Goal: Register for event/course

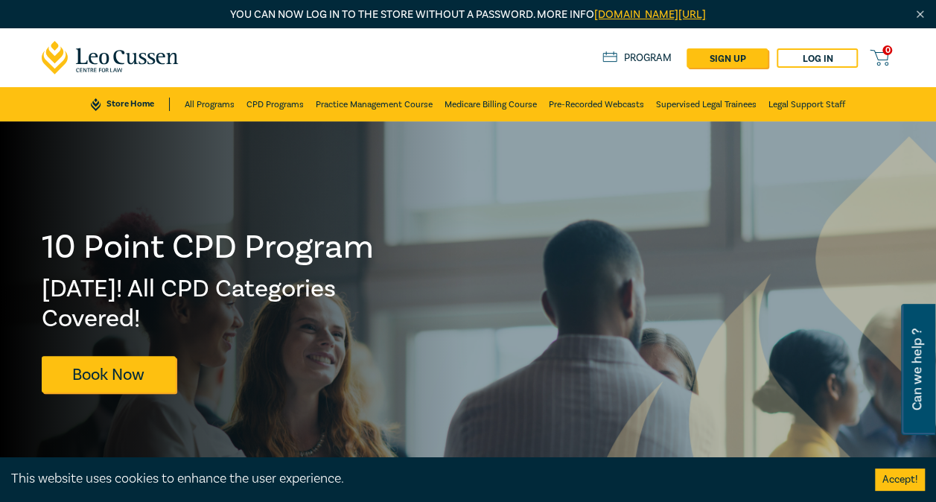
click at [633, 54] on link "Program" at bounding box center [637, 57] width 69 height 13
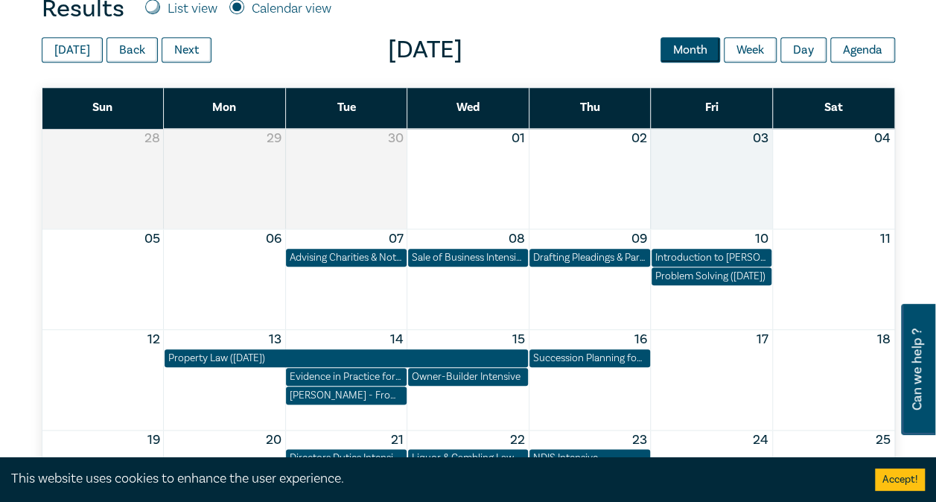
scroll to position [639, 0]
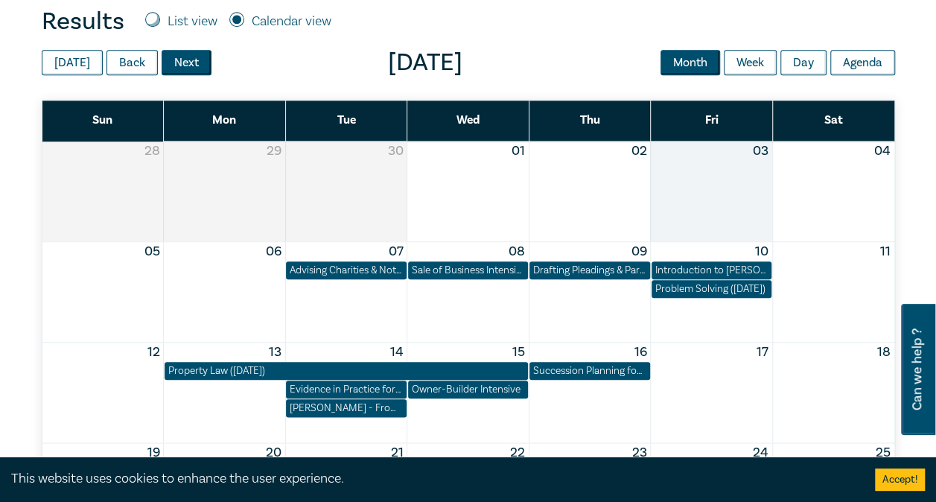
click at [177, 55] on button "Next" at bounding box center [187, 62] width 50 height 25
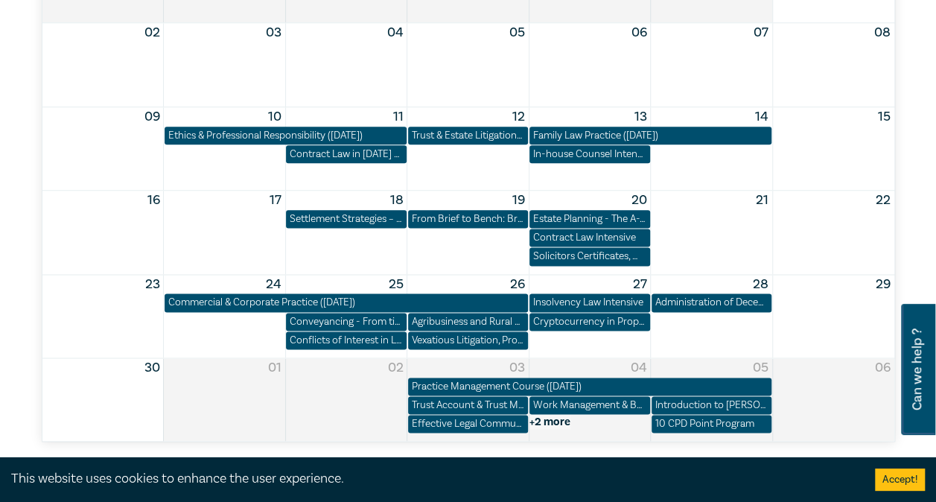
scroll to position [848, 0]
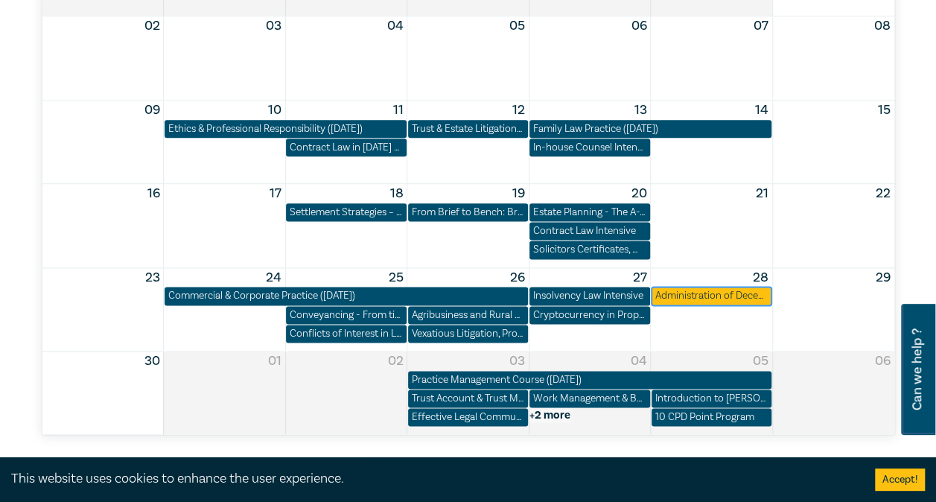
click at [687, 296] on div "Administration of Deceased Estates ([DATE])" at bounding box center [711, 295] width 112 height 15
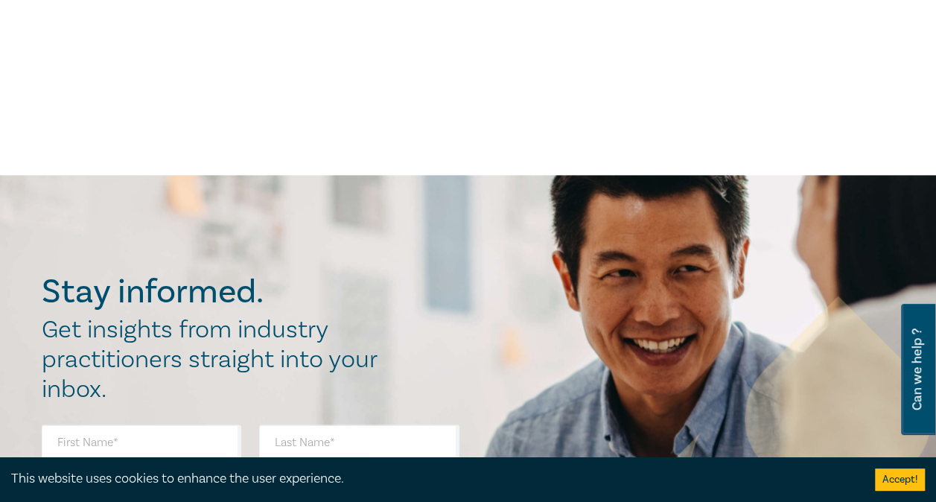
scroll to position [834, 0]
